Goal: Information Seeking & Learning: Check status

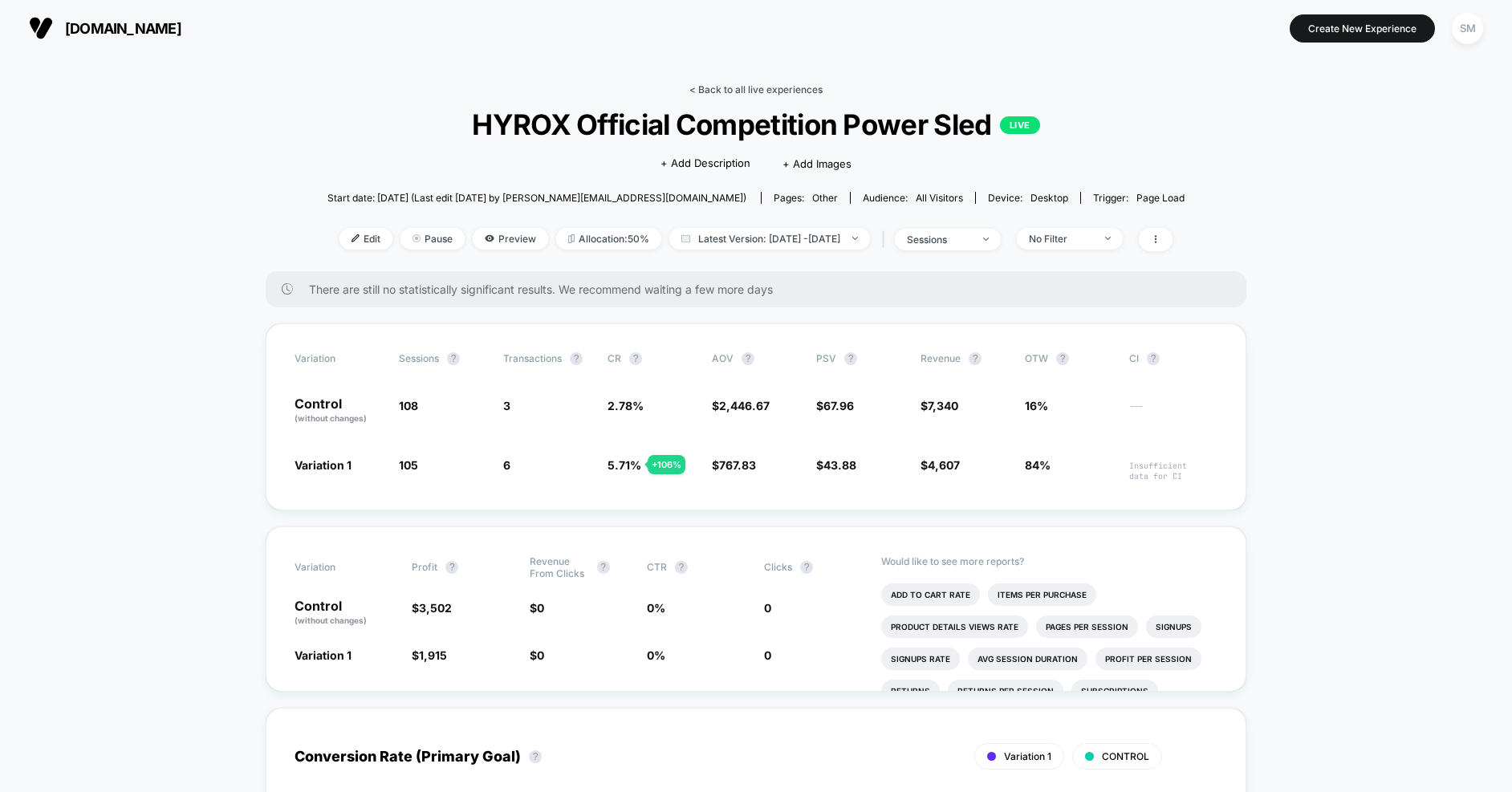
click at [720, 91] on link "< Back to all live experiences" at bounding box center [756, 89] width 133 height 12
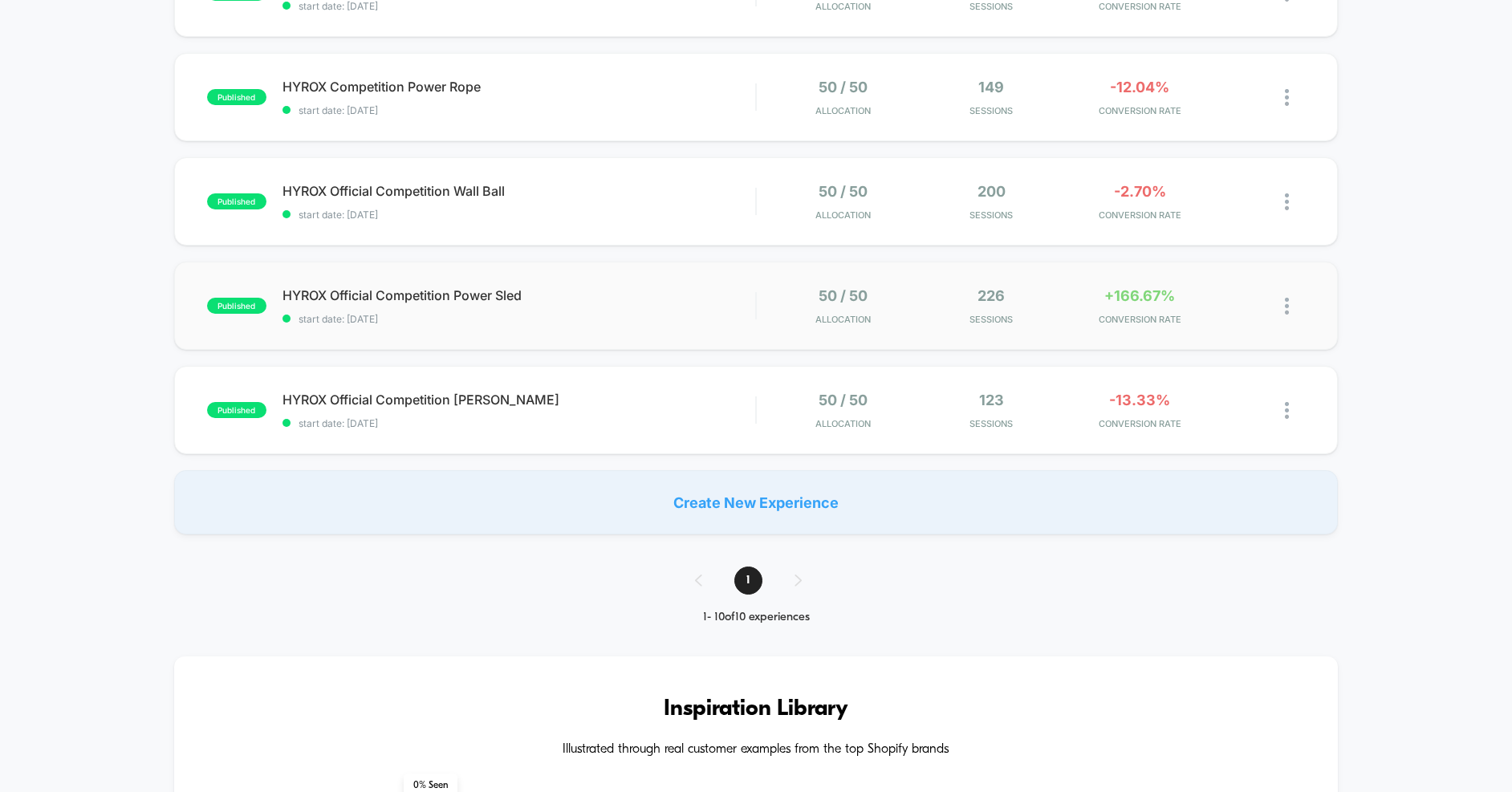
scroll to position [765, 0]
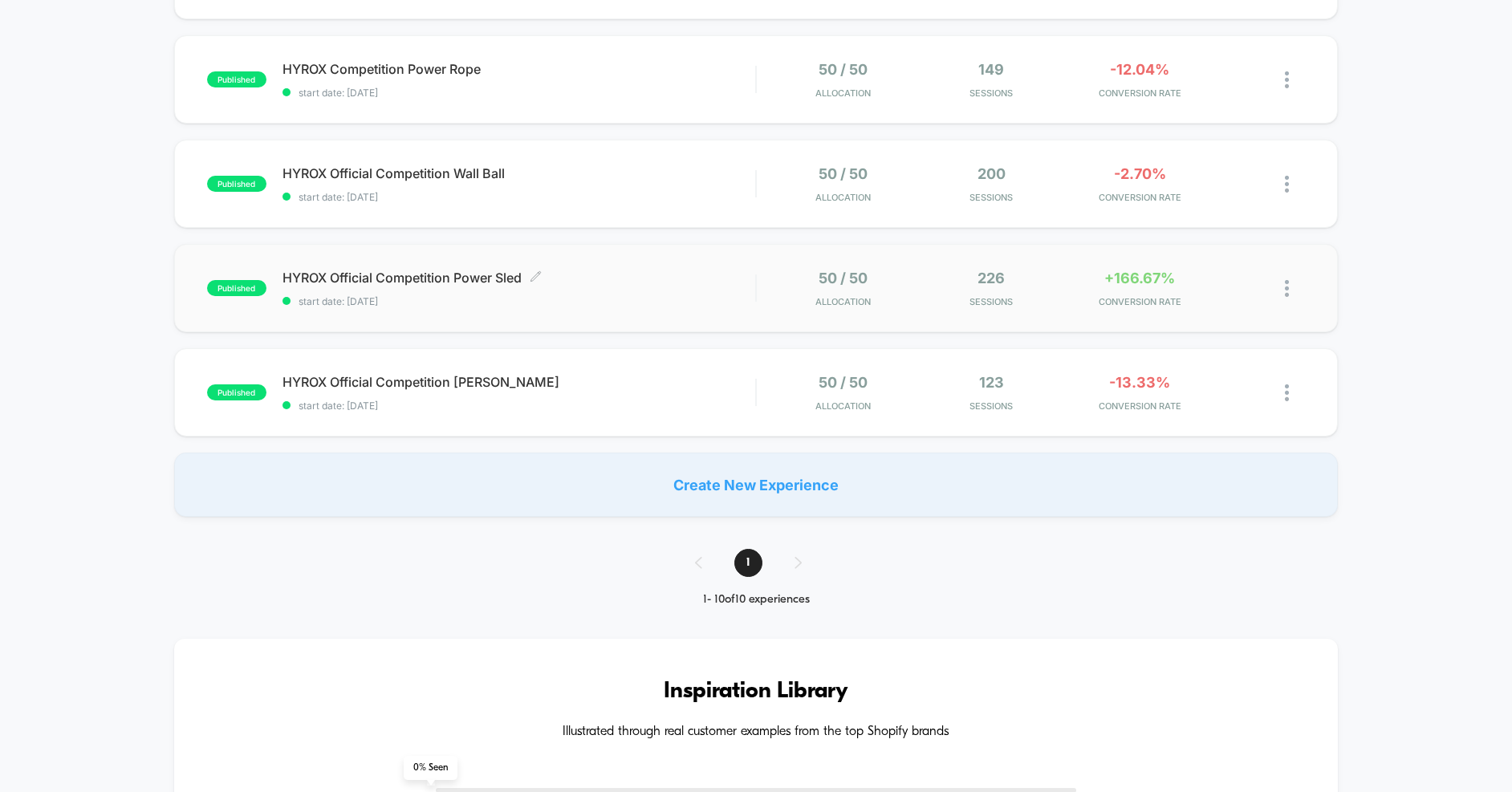
click at [721, 272] on span "HYROX Official Competition Power Sled Click to edit experience details" at bounding box center [519, 277] width 474 height 16
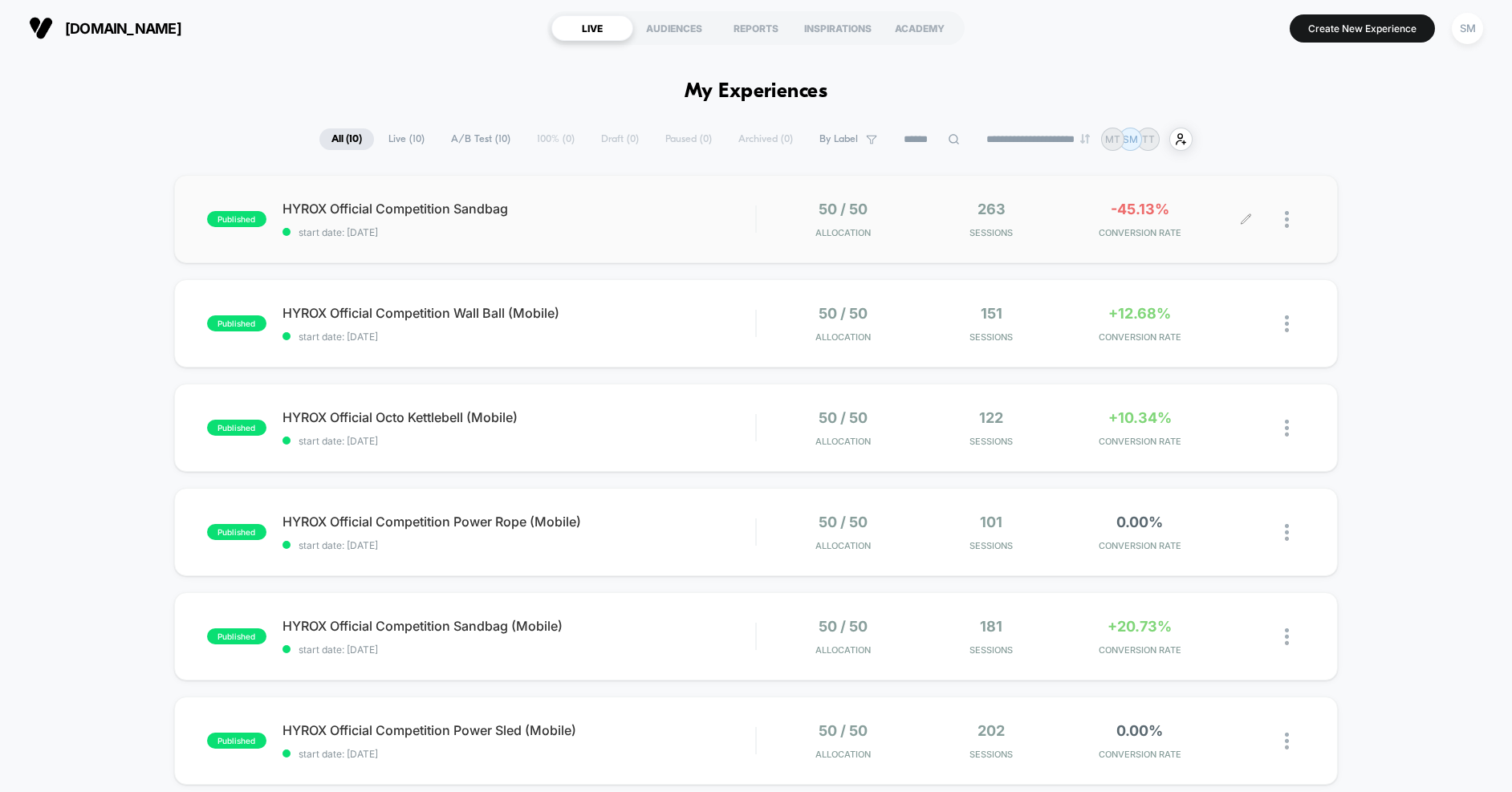
click at [917, 204] on div "50 / 50 Allocation 263 Sessions -45.13% CONVERSION RATE" at bounding box center [1009, 219] width 474 height 38
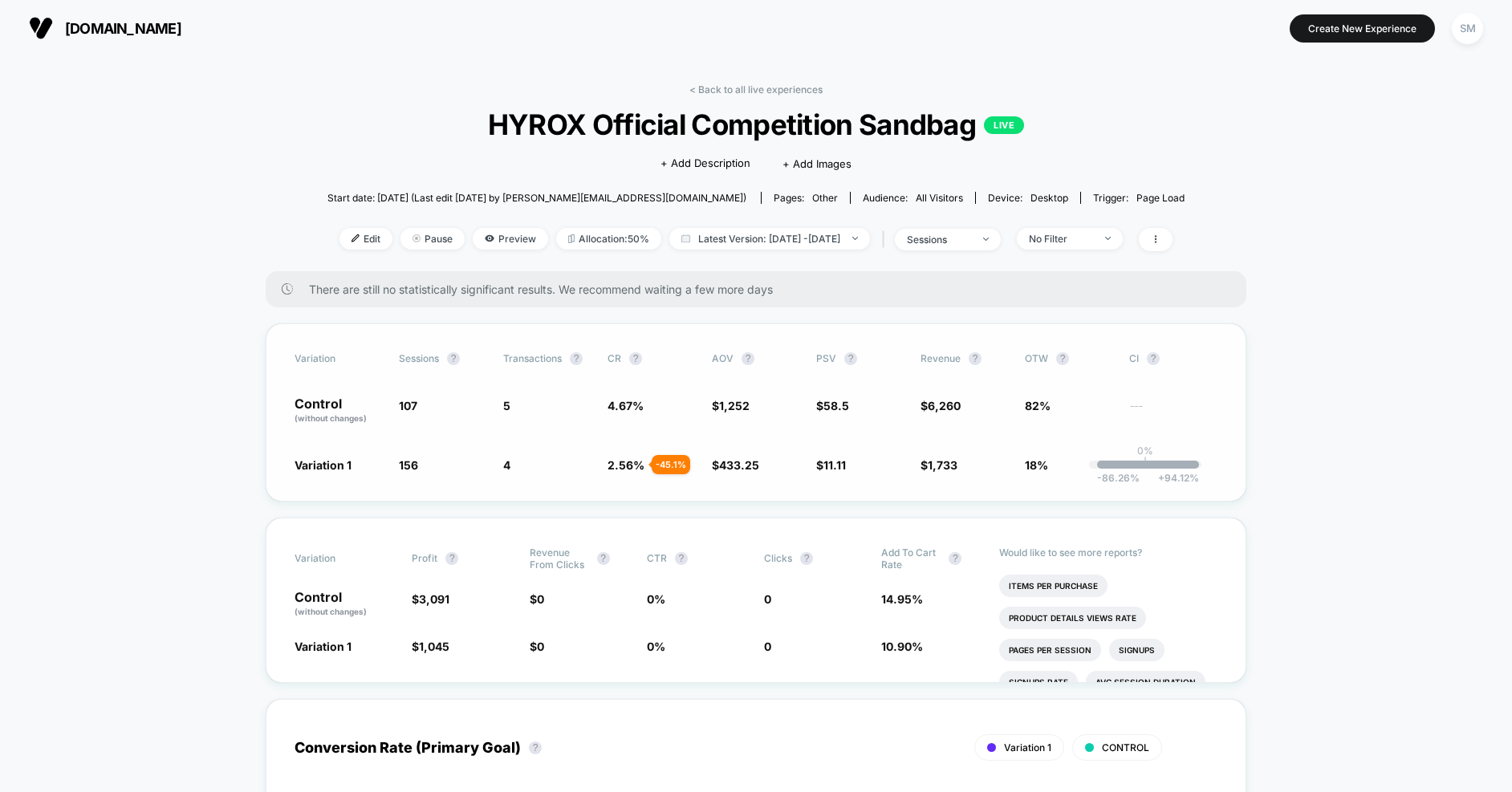
click at [1131, 465] on div "-86.26 % + 94.12 %" at bounding box center [1148, 464] width 102 height 8
